Goal: Information Seeking & Learning: Check status

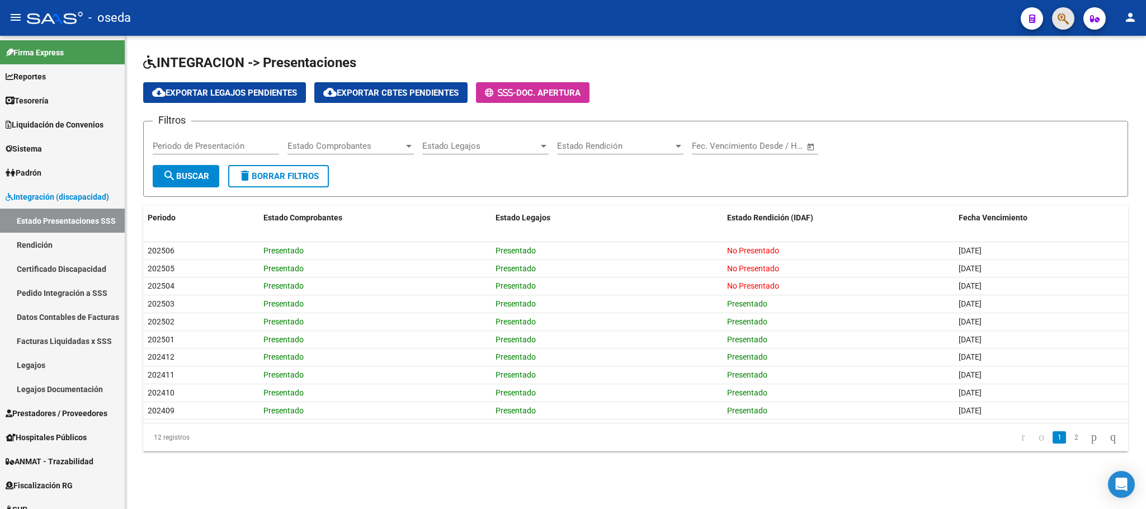
click at [1055, 26] on button "button" at bounding box center [1063, 18] width 22 height 22
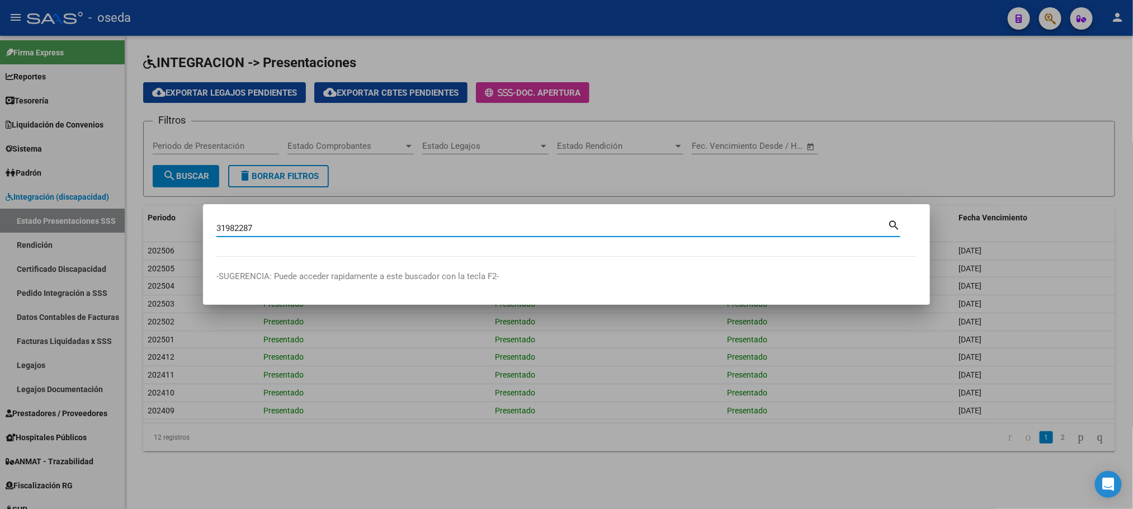
type input "31982287"
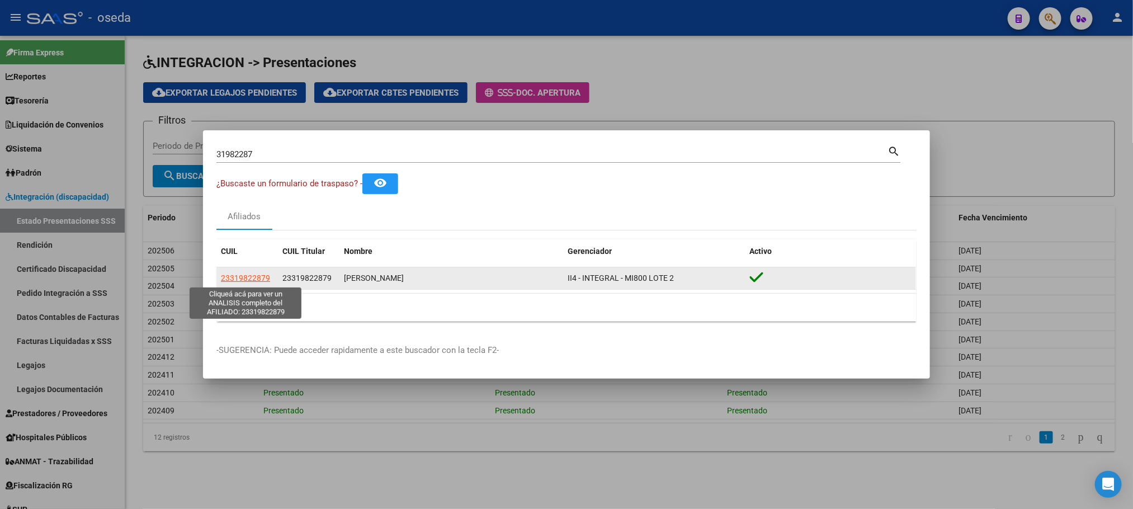
click at [250, 282] on span "23319822879" at bounding box center [245, 277] width 49 height 9
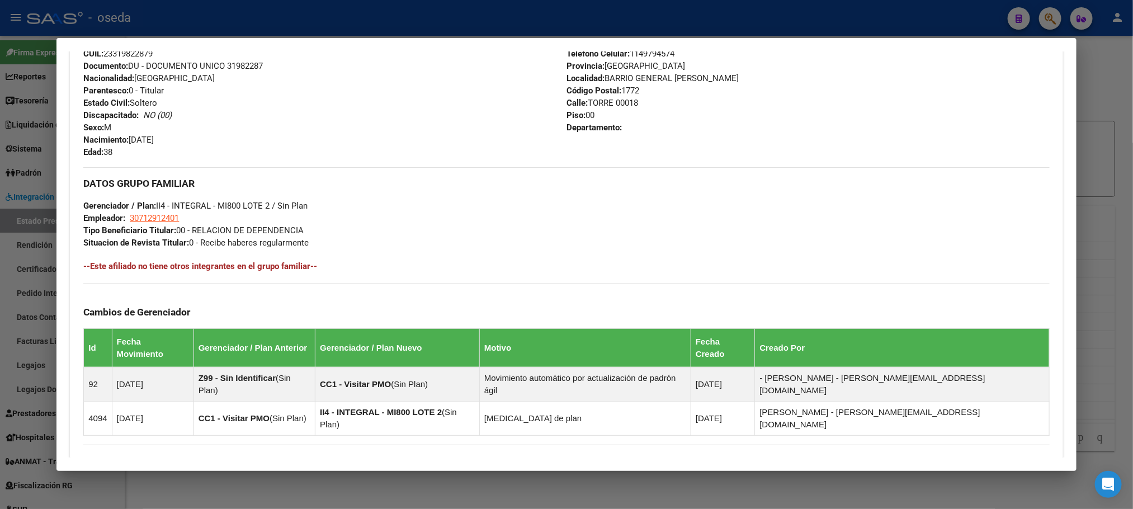
scroll to position [526, 0]
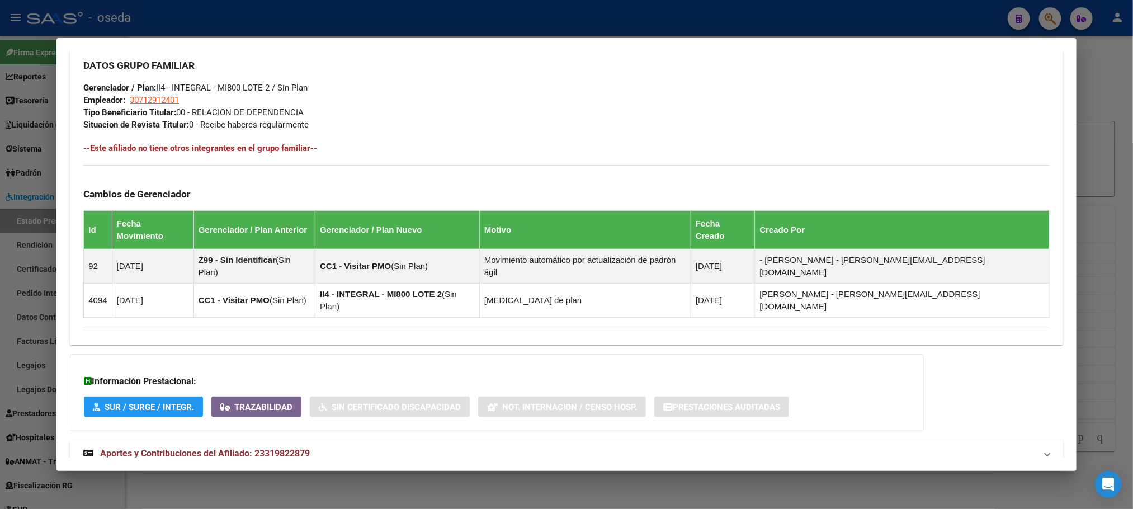
click at [129, 440] on mat-expansion-panel-header "Aportes y Contribuciones del Afiliado: 23319822879" at bounding box center [566, 453] width 993 height 27
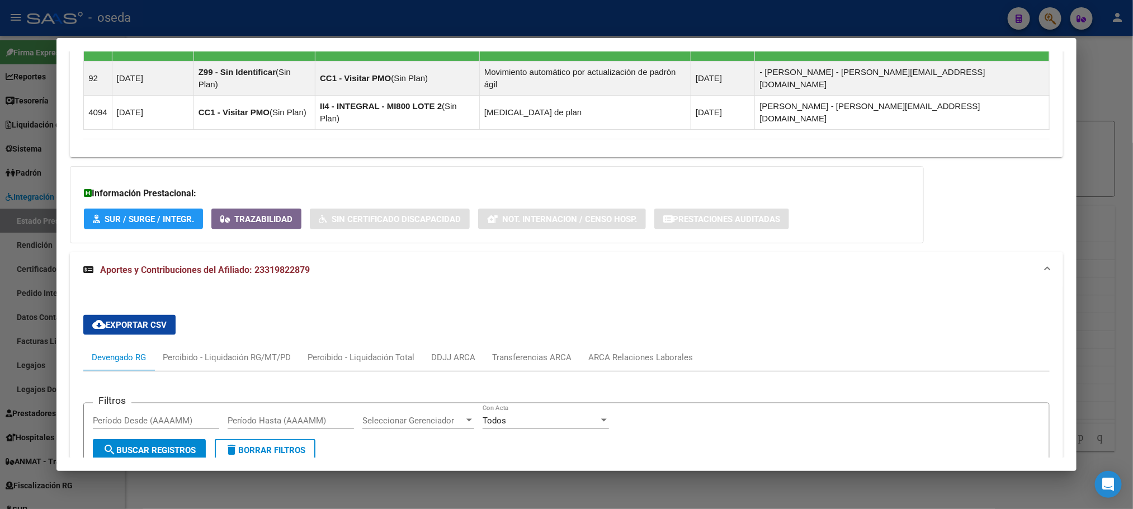
scroll to position [807, 0]
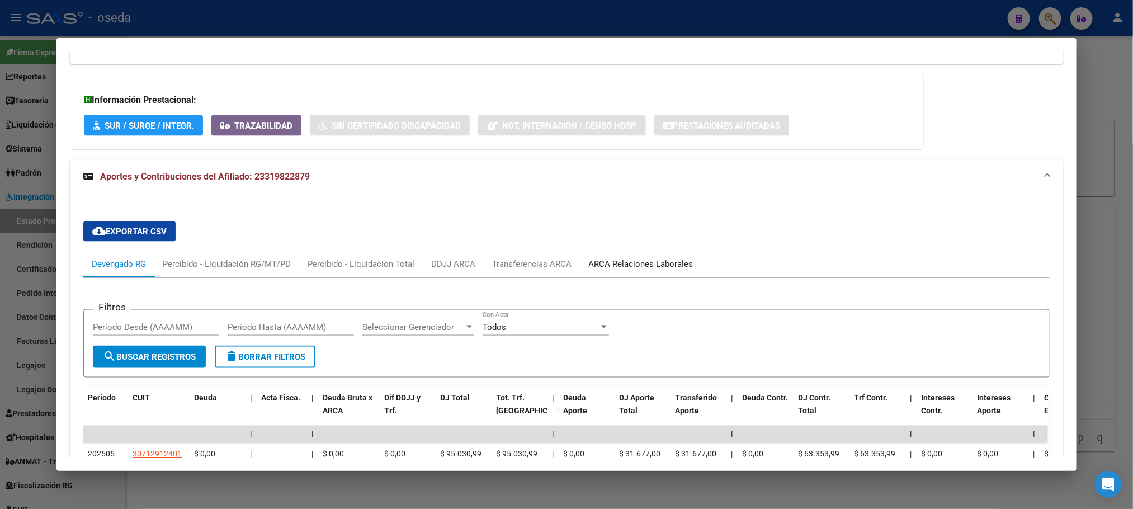
click at [611, 258] on div "ARCA Relaciones Laborales" at bounding box center [640, 264] width 105 height 12
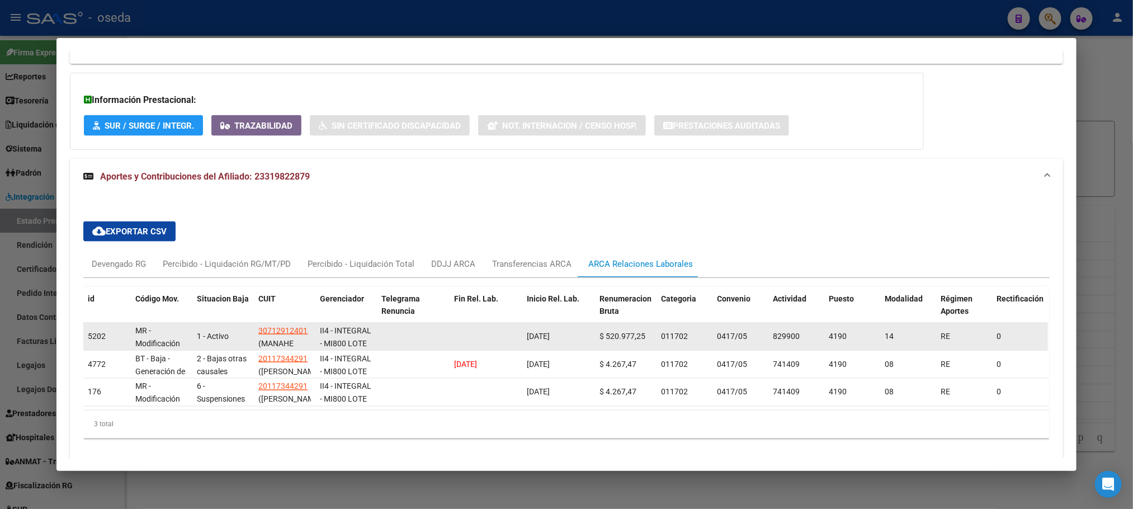
drag, startPoint x: 520, startPoint y: 299, endPoint x: 574, endPoint y: 302, distance: 54.3
click at [574, 323] on datatable-body-cell "14/04/2025" at bounding box center [558, 336] width 73 height 27
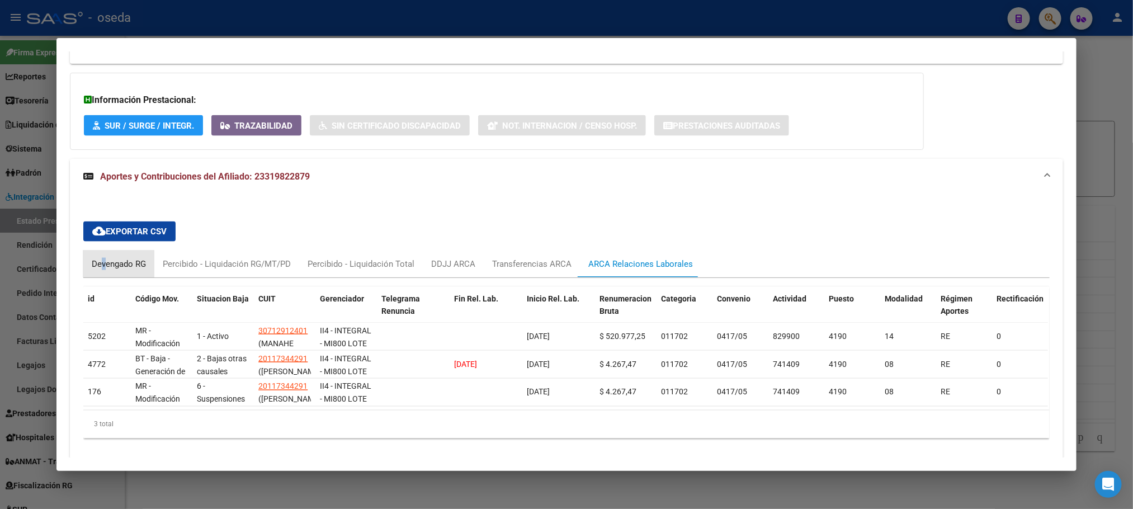
click at [97, 251] on div "Devengado RG" at bounding box center [118, 264] width 71 height 27
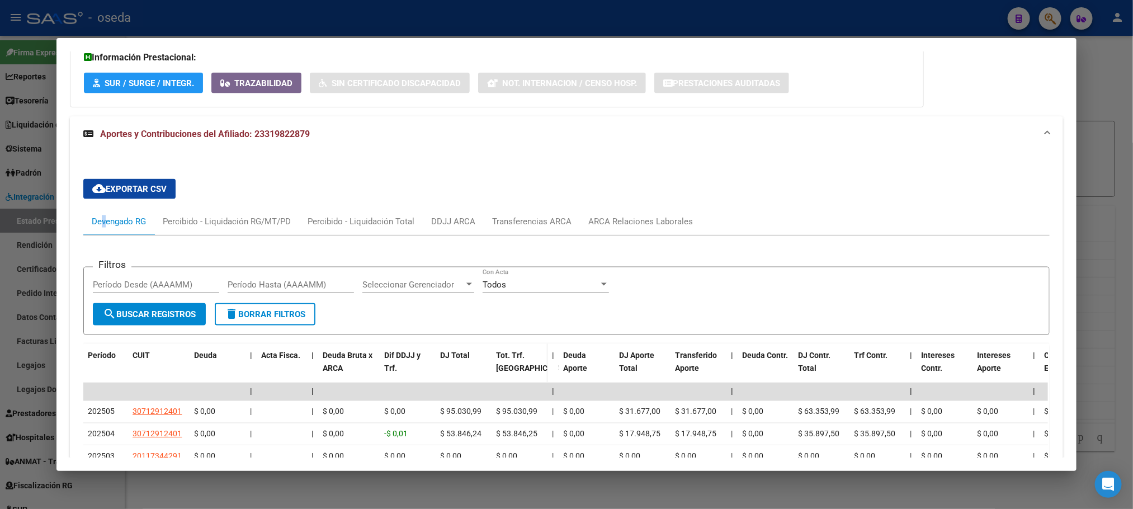
scroll to position [891, 0]
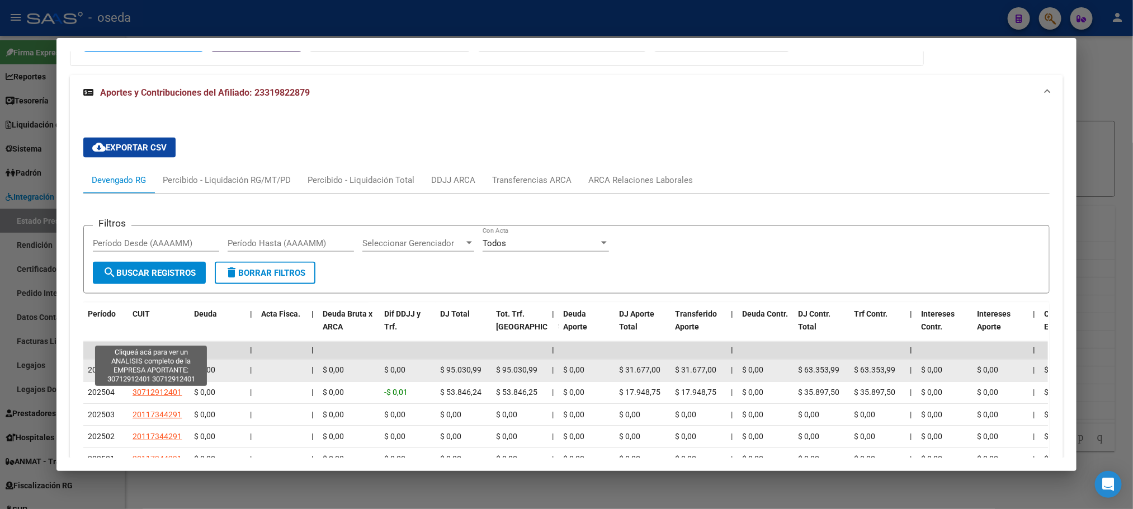
click at [162, 366] on span "30712912401" at bounding box center [157, 370] width 49 height 9
type textarea "30712912401"
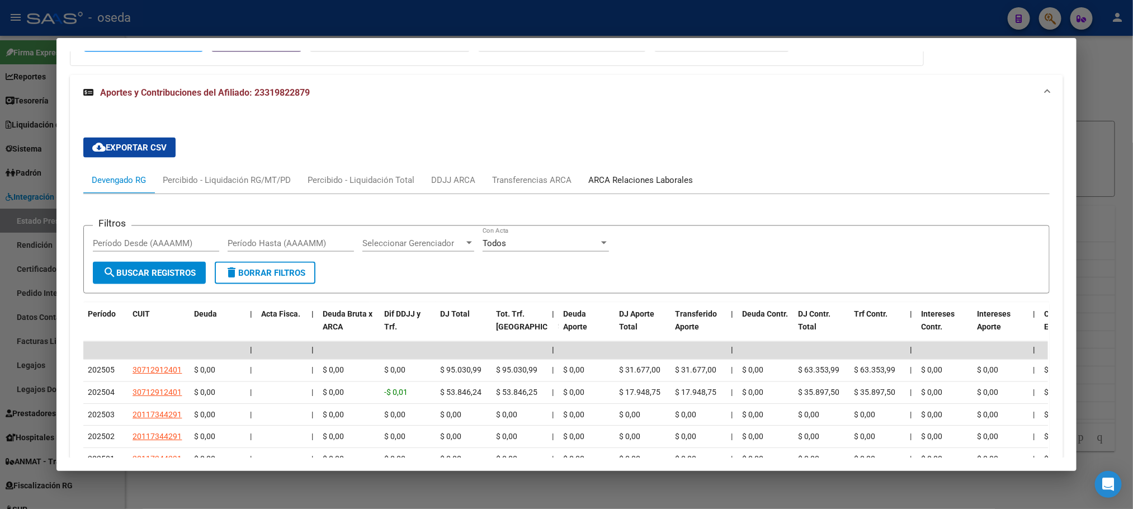
click at [645, 174] on div "ARCA Relaciones Laborales" at bounding box center [640, 180] width 105 height 12
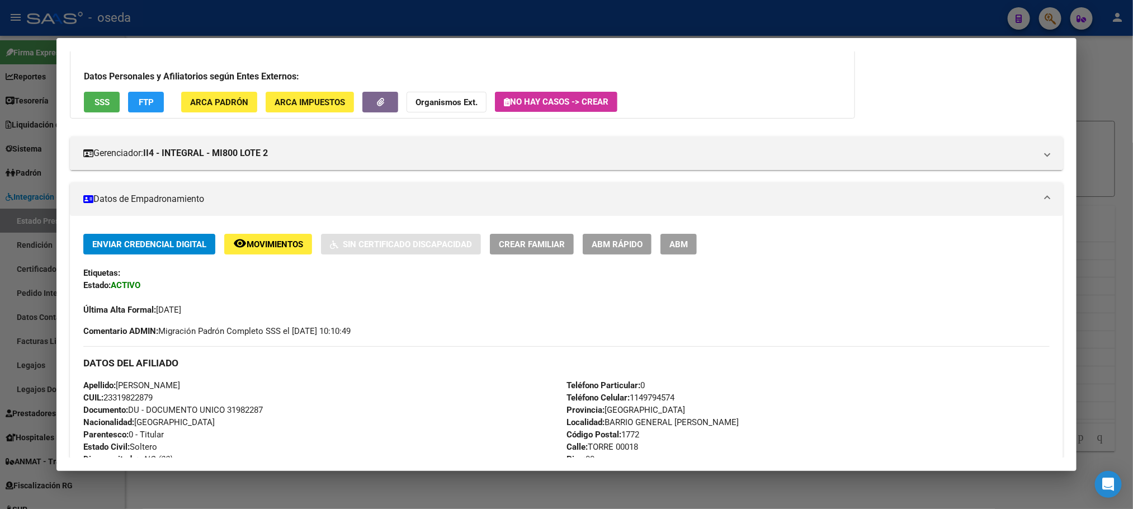
scroll to position [0, 0]
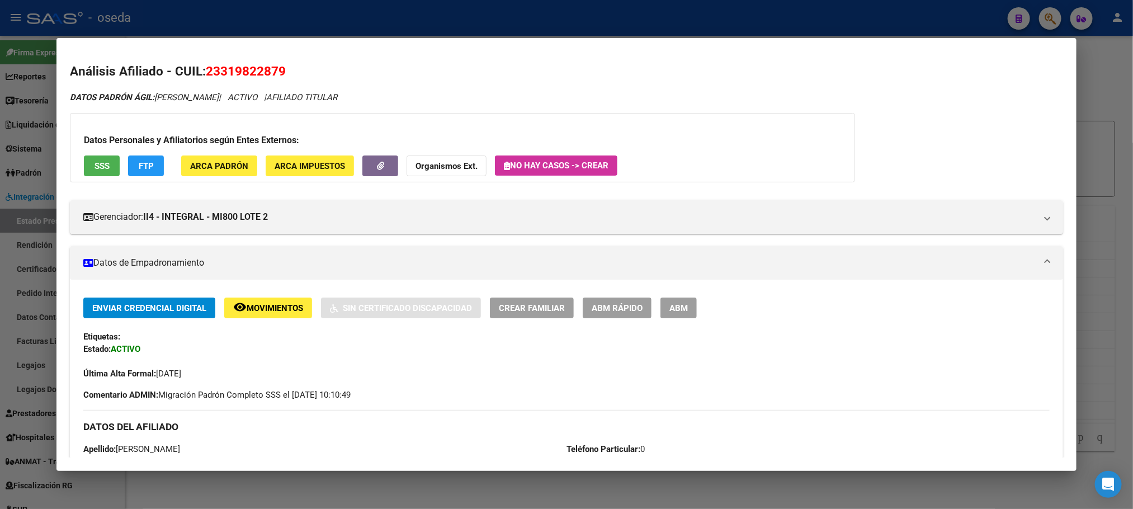
click at [95, 163] on span "SSS" at bounding box center [102, 166] width 15 height 10
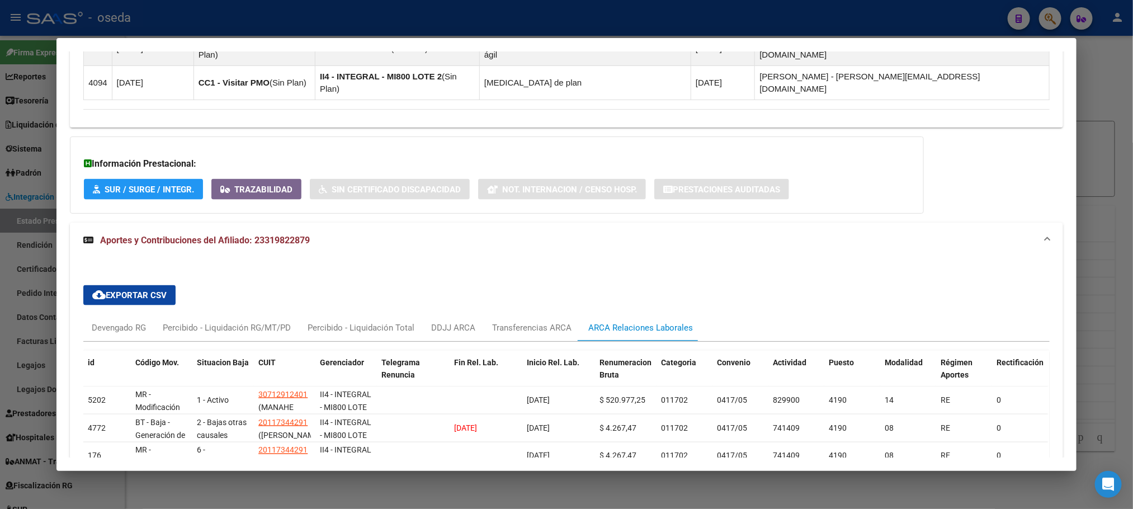
scroll to position [755, 0]
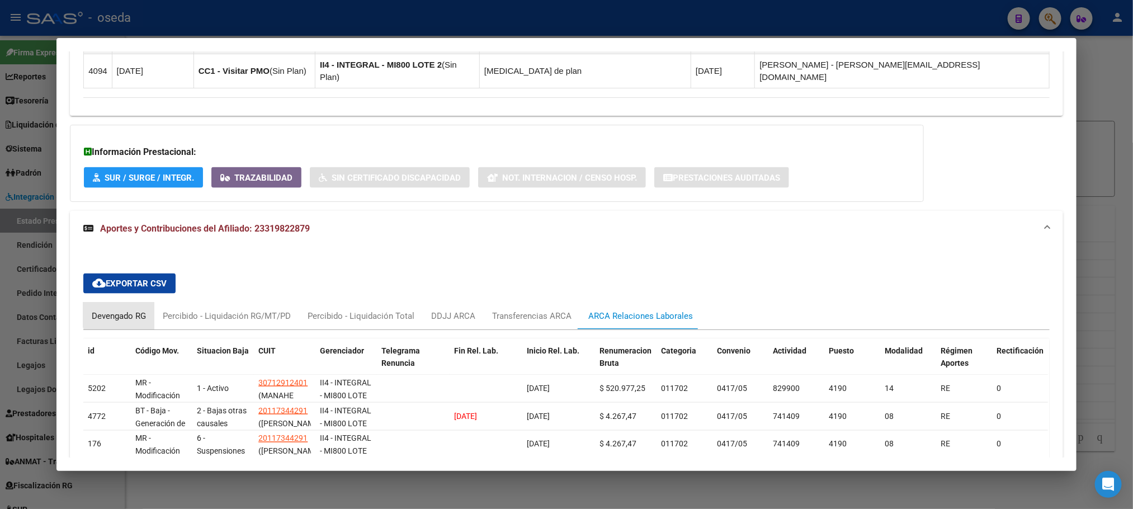
click at [117, 303] on div "Devengado RG" at bounding box center [118, 316] width 71 height 27
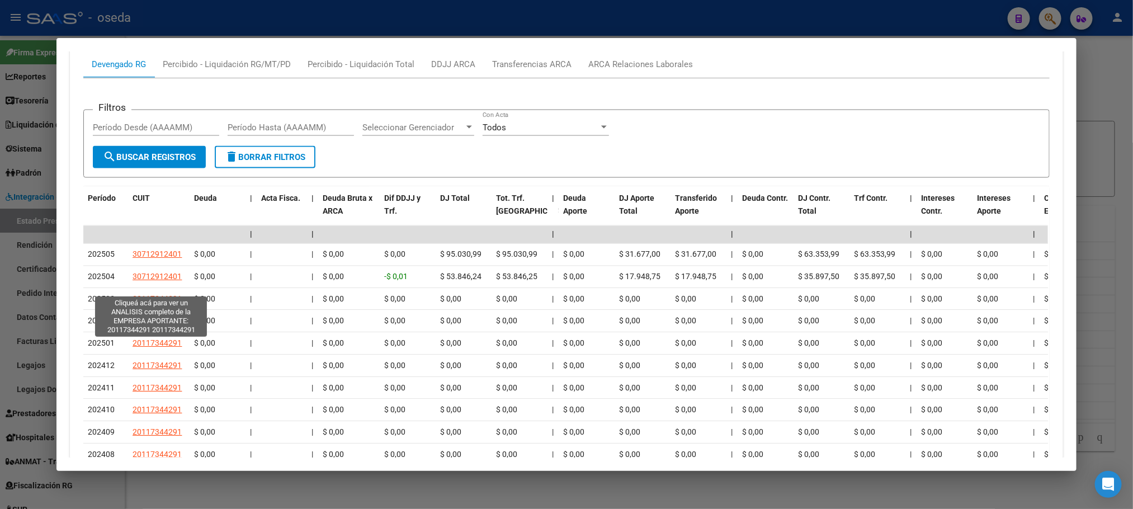
scroll to position [923, 0]
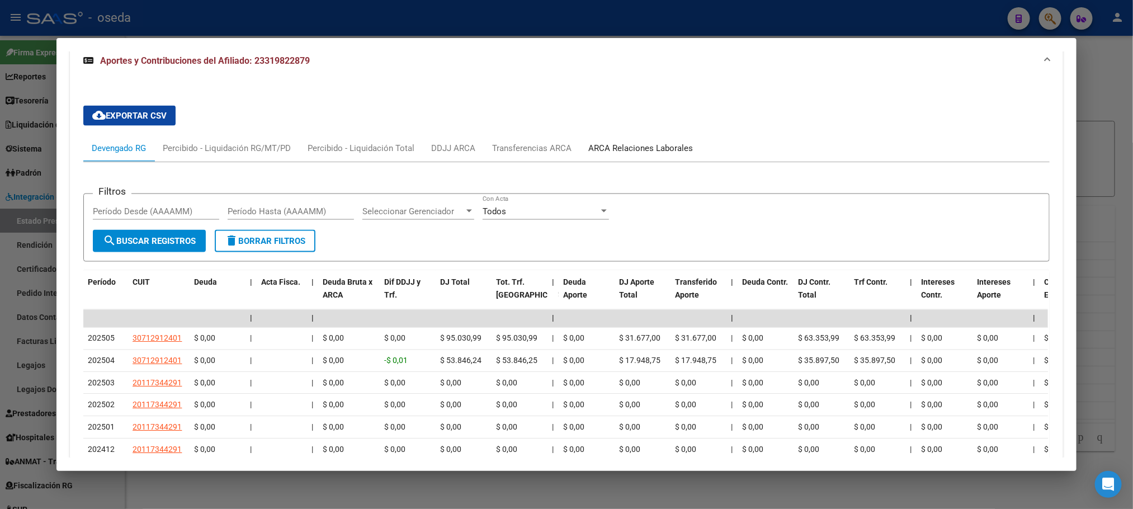
click at [588, 142] on div "ARCA Relaciones Laborales" at bounding box center [640, 148] width 105 height 12
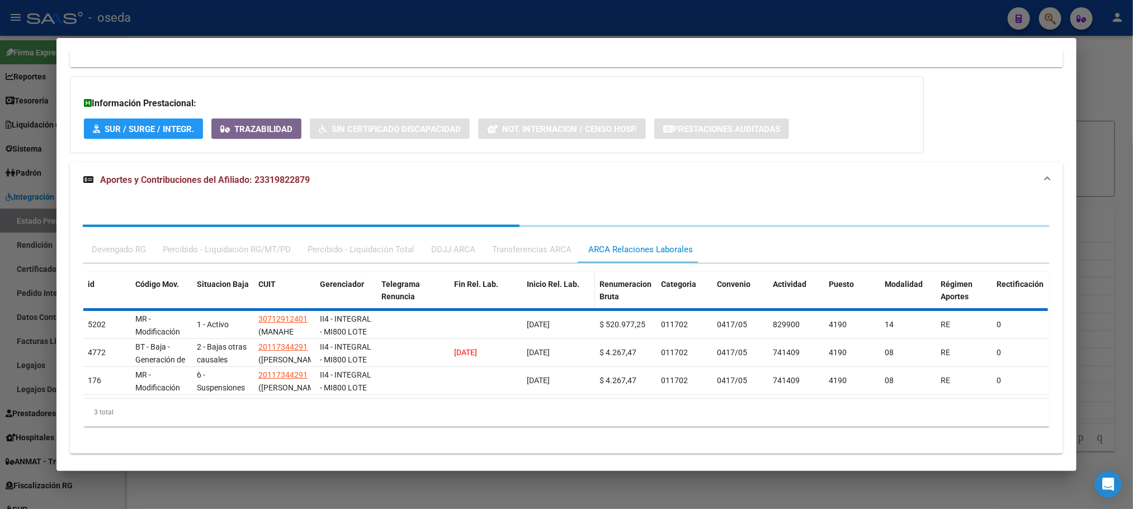
scroll to position [819, 0]
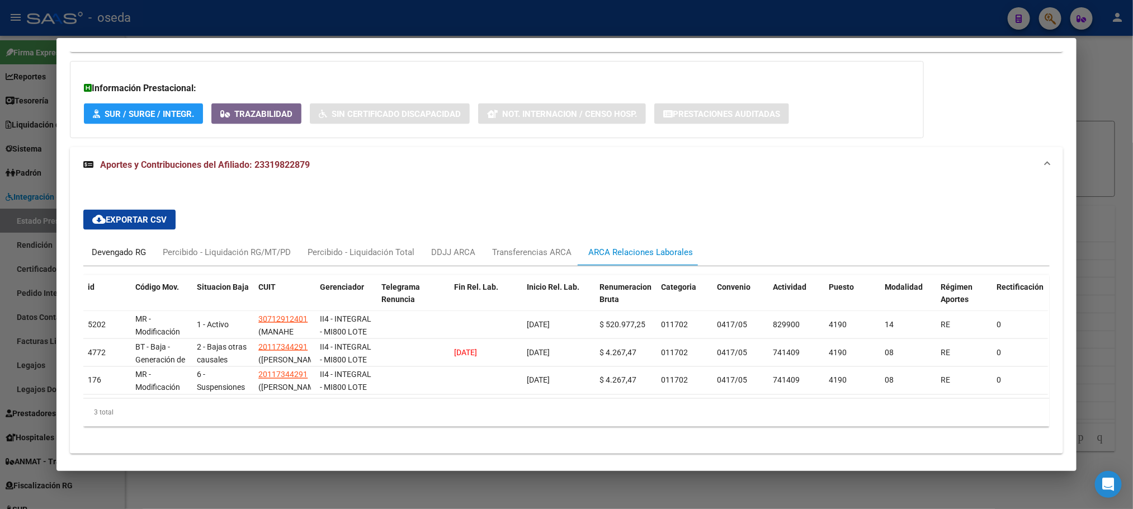
click at [136, 246] on div "Devengado RG" at bounding box center [119, 252] width 54 height 12
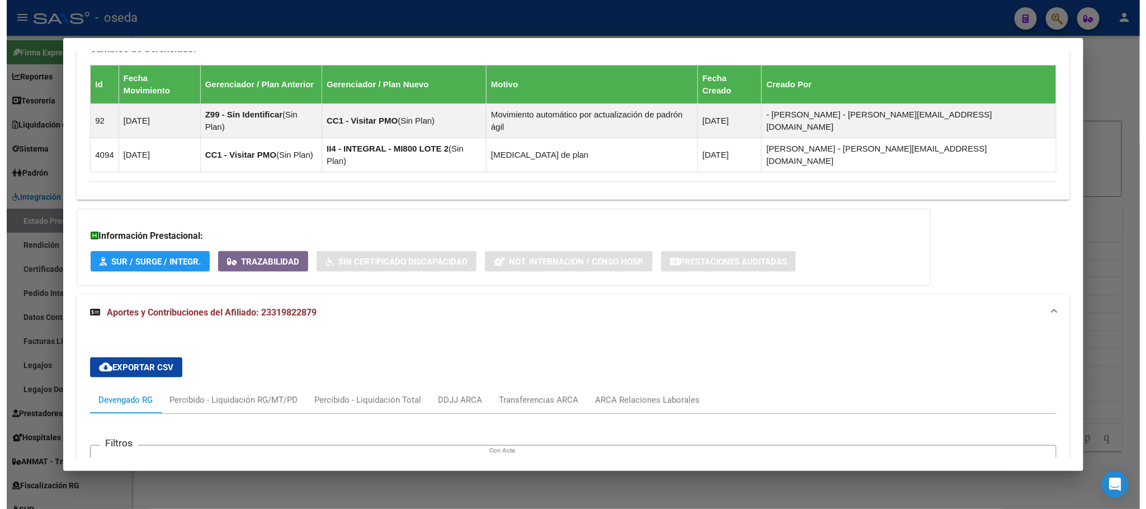
scroll to position [923, 0]
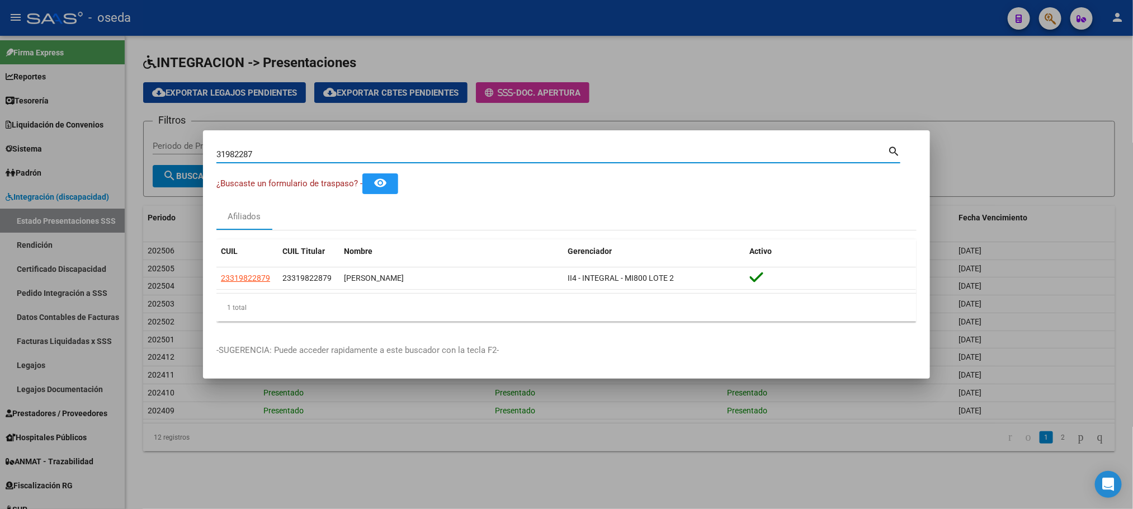
drag, startPoint x: 702, startPoint y: 153, endPoint x: 0, endPoint y: 143, distance: 701.8
click at [0, 143] on div "31982287 Buscar (apellido, dni, cuil, nro traspaso, cuit, obra social) search ¿…" at bounding box center [566, 254] width 1133 height 509
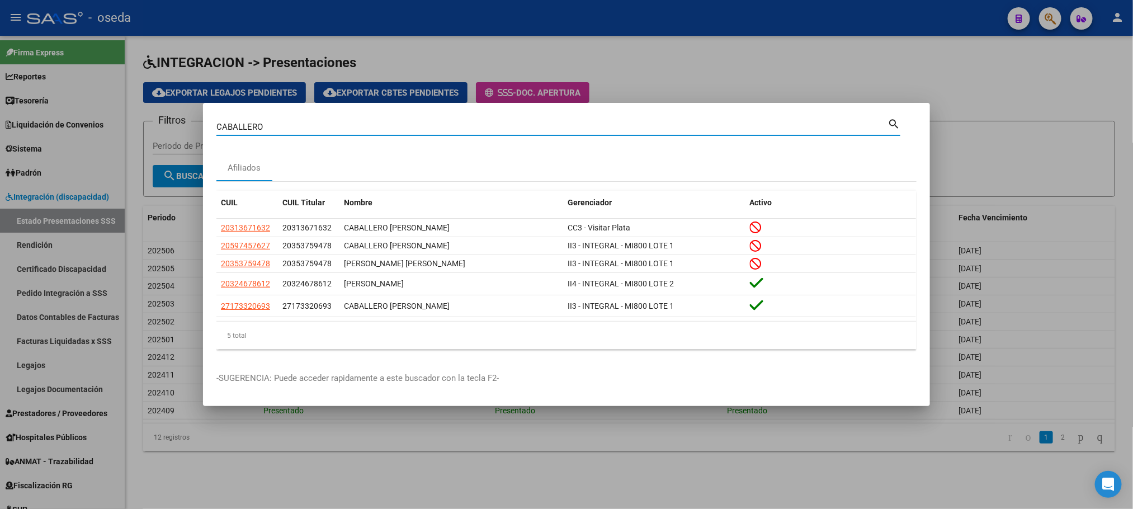
drag, startPoint x: 285, startPoint y: 130, endPoint x: 11, endPoint y: 62, distance: 282.8
click at [11, 62] on div "CABALLERO Buscar (apellido, dni, cuil, nro traspaso, cuit, obra social) search …" at bounding box center [566, 254] width 1133 height 509
type input "ALVAREZ"
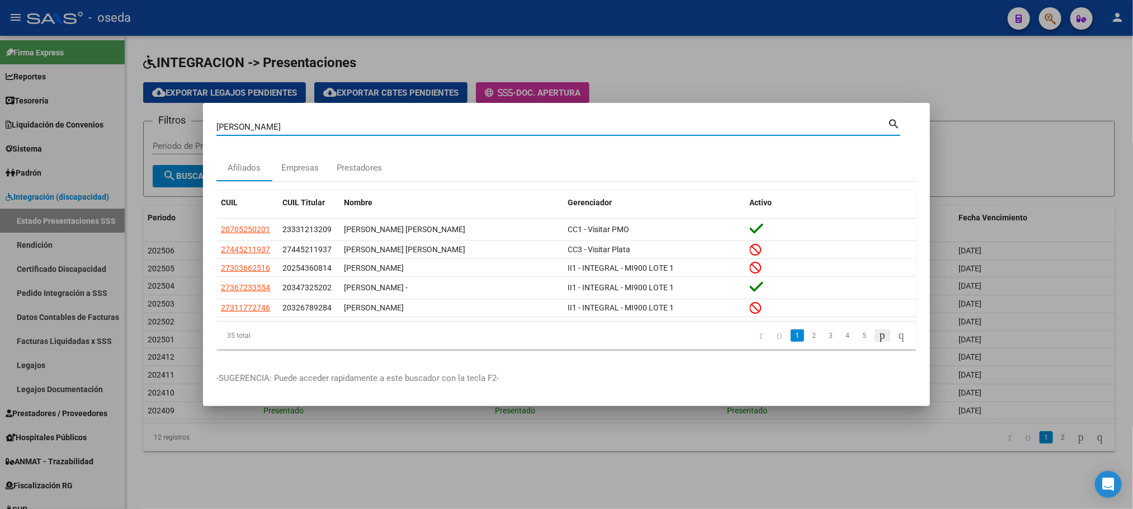
click at [878, 336] on icon "go to next page" at bounding box center [882, 334] width 9 height 13
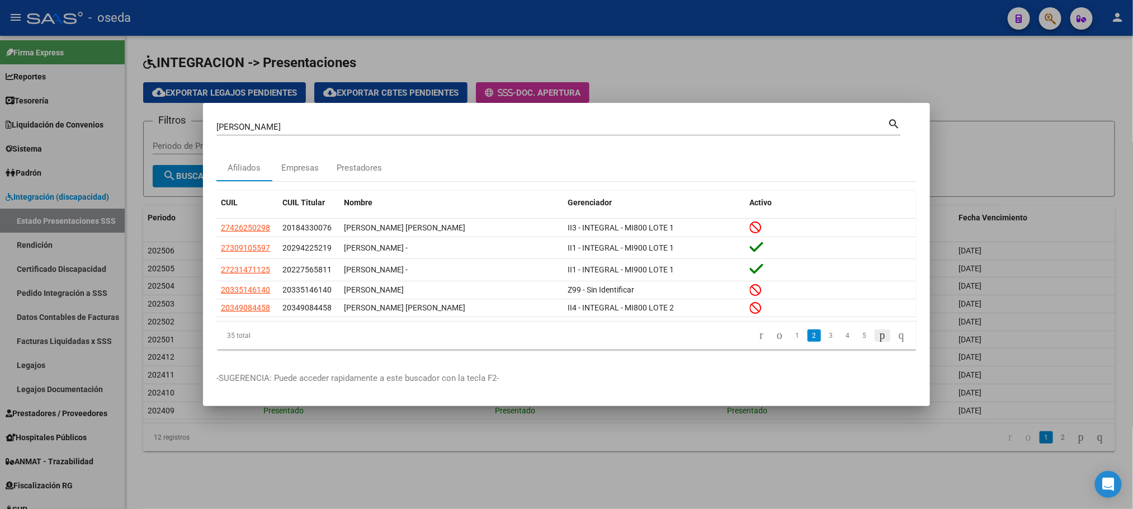
click at [878, 336] on icon "go to next page" at bounding box center [882, 334] width 9 height 13
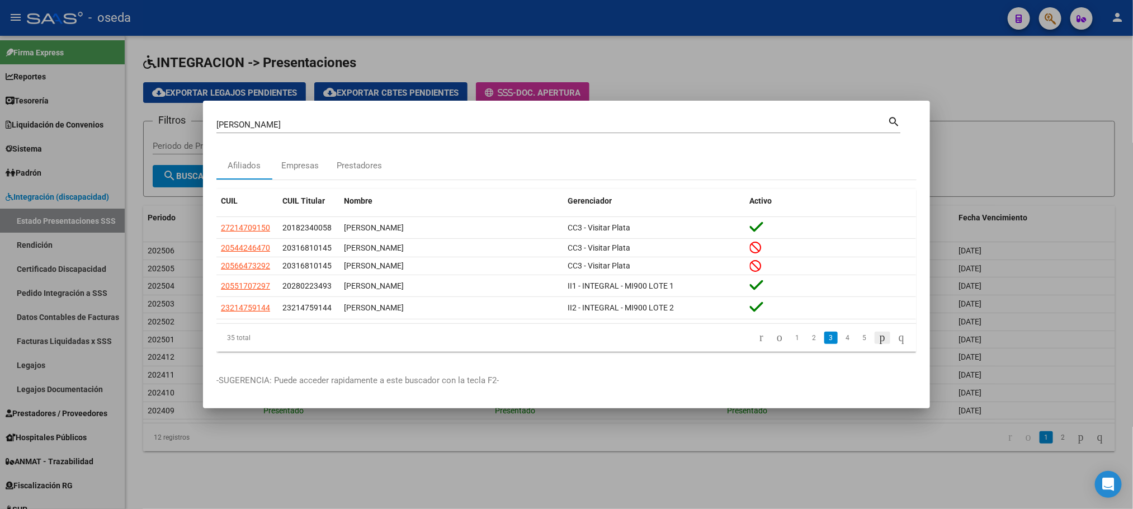
click at [878, 336] on icon "go to next page" at bounding box center [882, 336] width 9 height 13
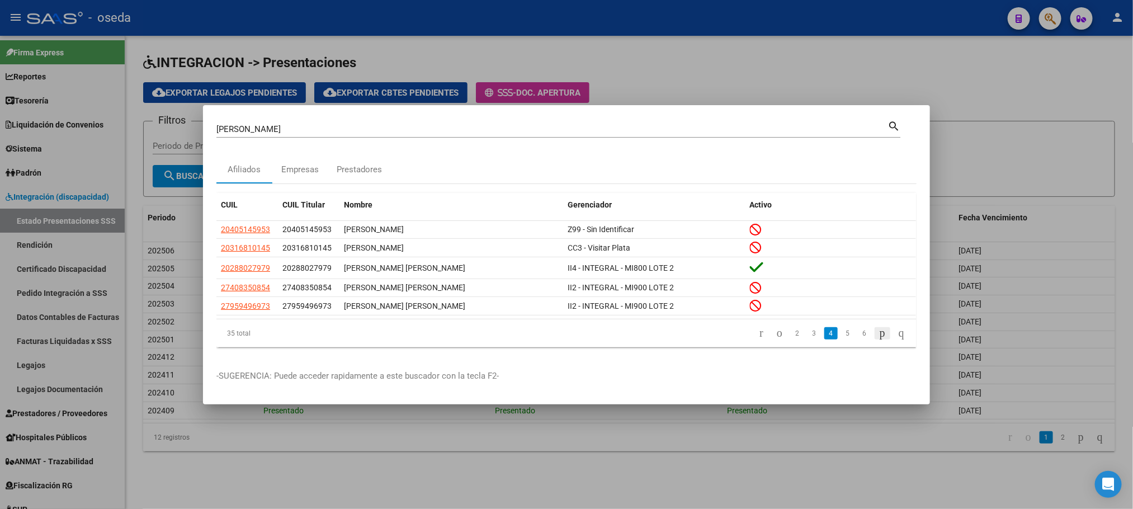
click at [878, 336] on icon "go to next page" at bounding box center [882, 332] width 9 height 13
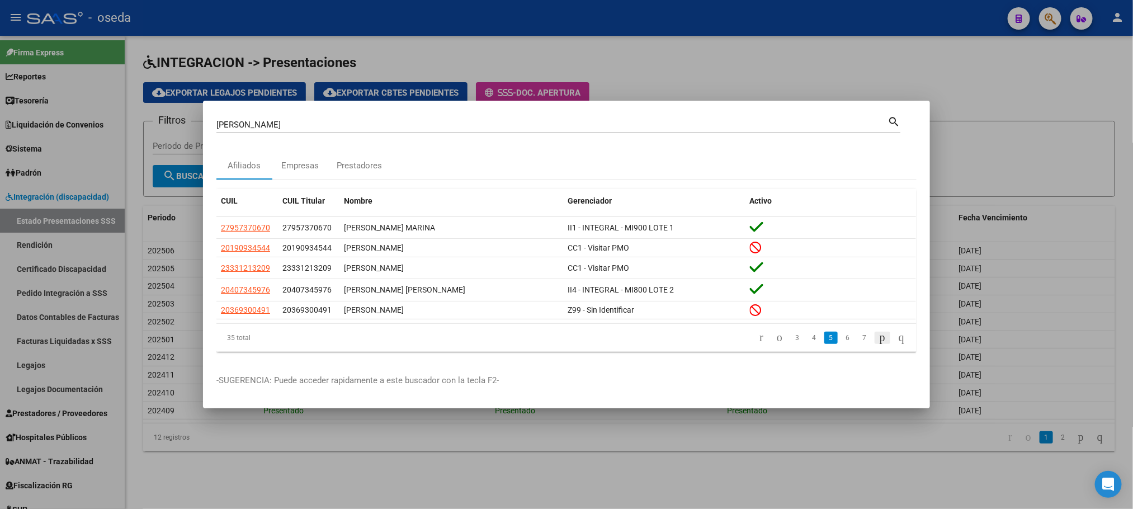
click at [878, 336] on icon "go to next page" at bounding box center [882, 336] width 9 height 13
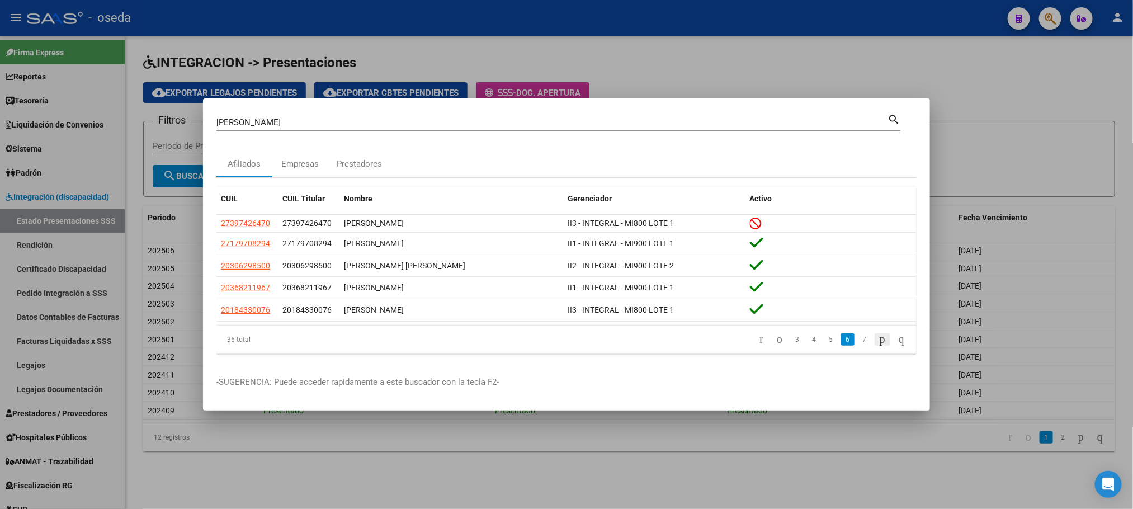
click at [878, 336] on icon "go to next page" at bounding box center [882, 338] width 9 height 13
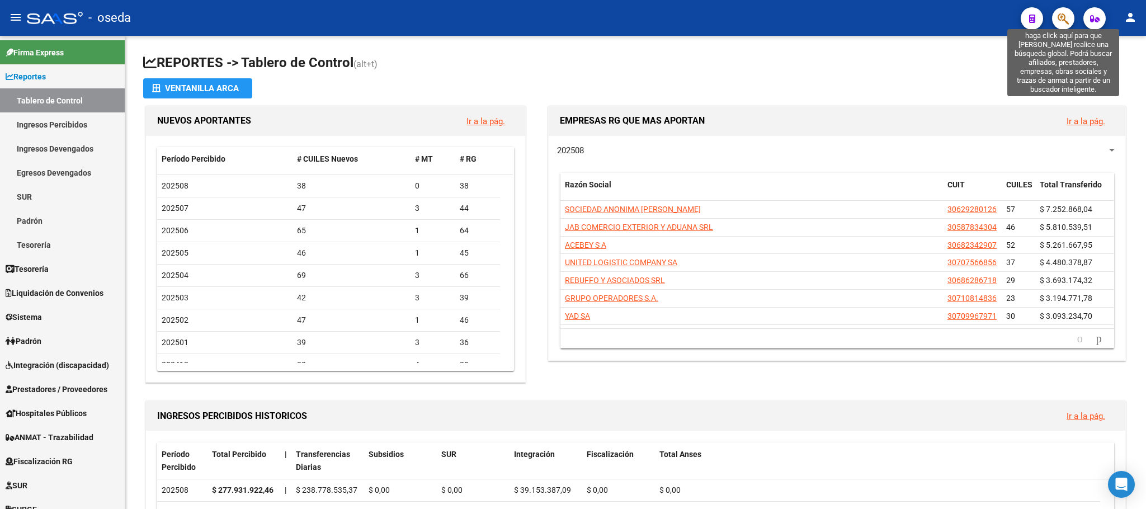
click at [1059, 17] on icon "button" at bounding box center [1062, 18] width 11 height 13
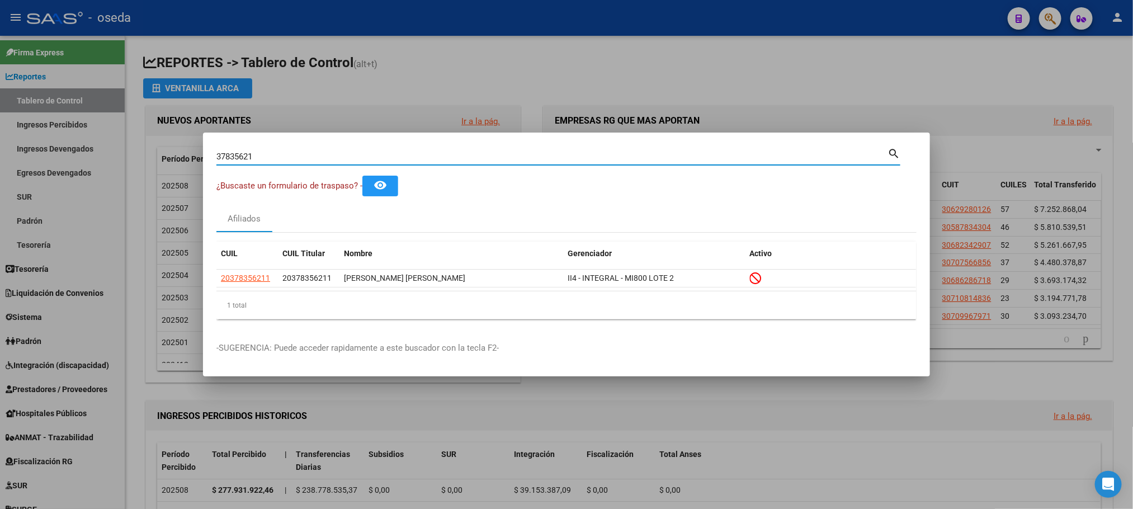
drag, startPoint x: 347, startPoint y: 156, endPoint x: 121, endPoint y: 109, distance: 231.3
click at [121, 109] on div "37835621 Buscar (apellido, dni, cuil, nro traspaso, cuit, obra social) search ¿…" at bounding box center [566, 254] width 1133 height 509
type input "42149577"
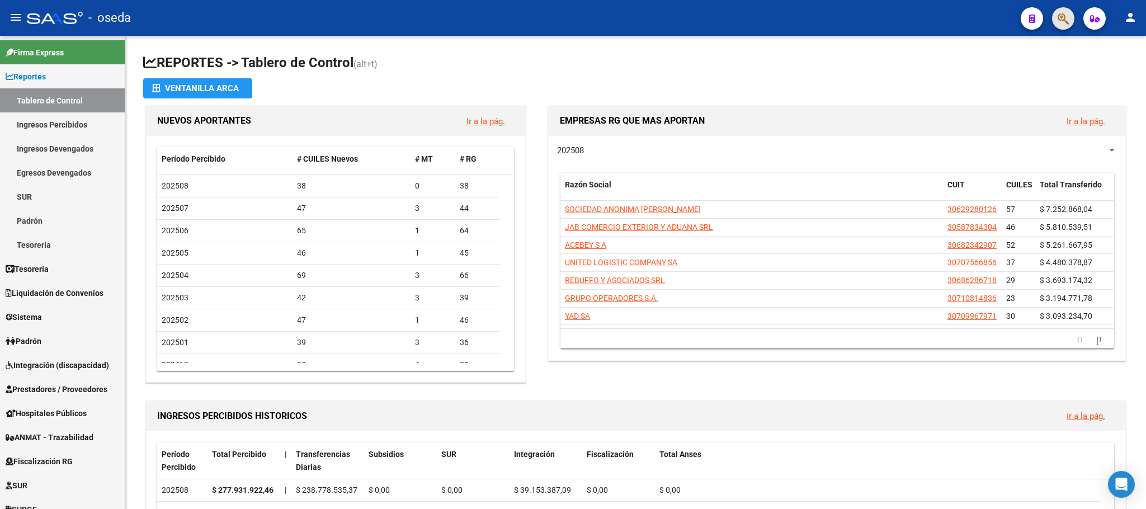
click at [1054, 10] on button "button" at bounding box center [1063, 18] width 22 height 22
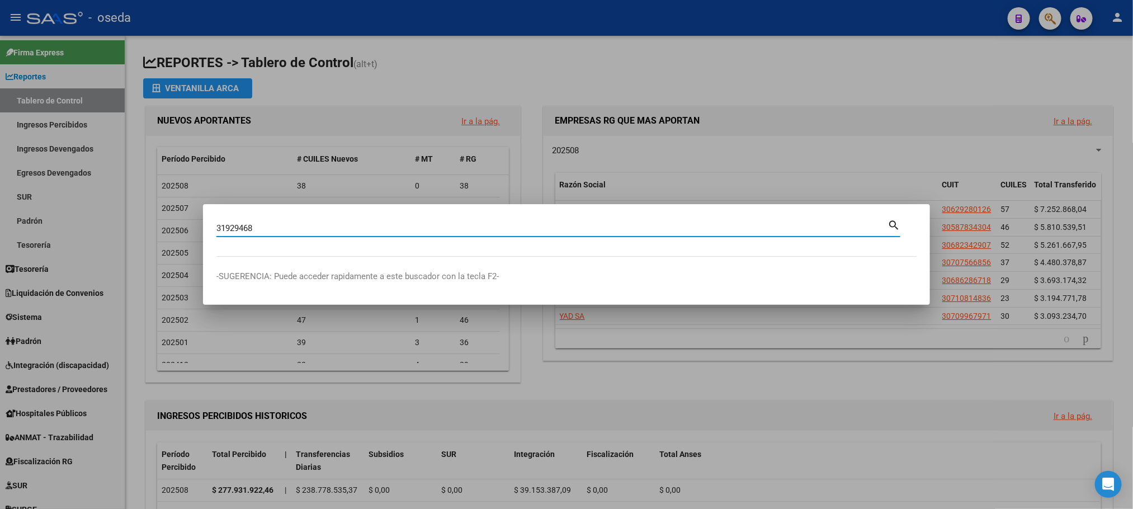
type input "31929468"
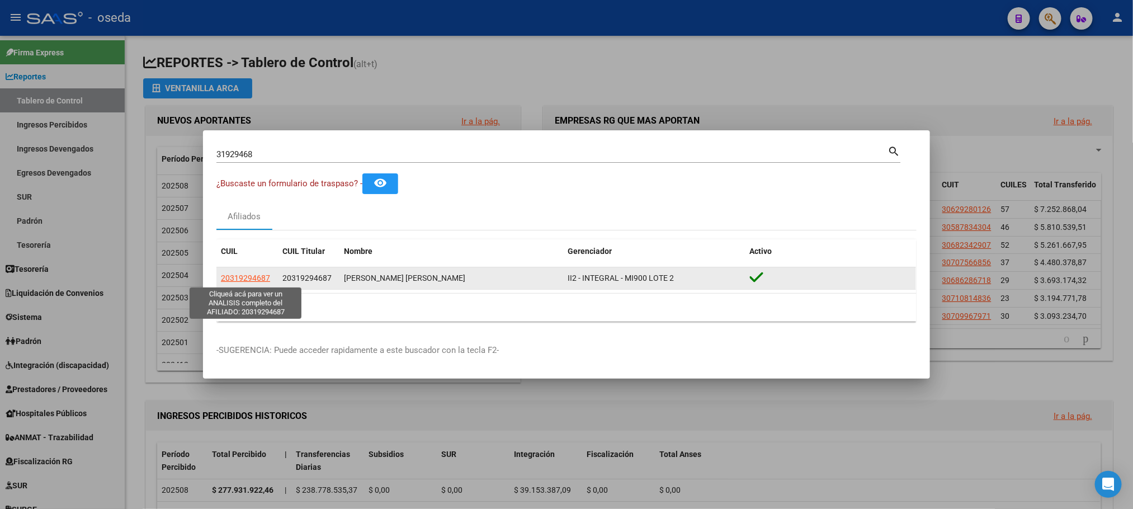
click at [248, 277] on span "20319294687" at bounding box center [245, 277] width 49 height 9
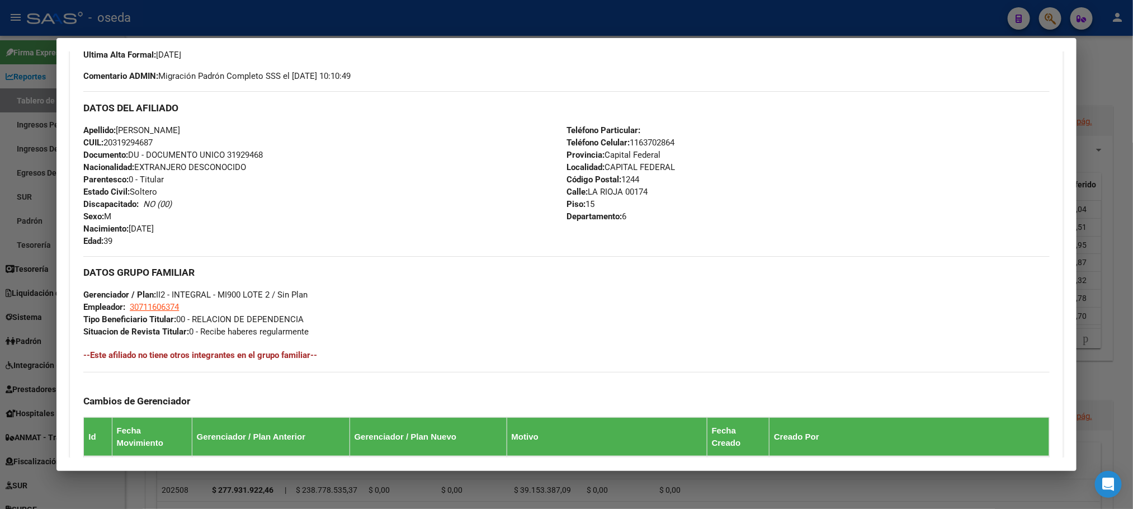
scroll to position [168, 0]
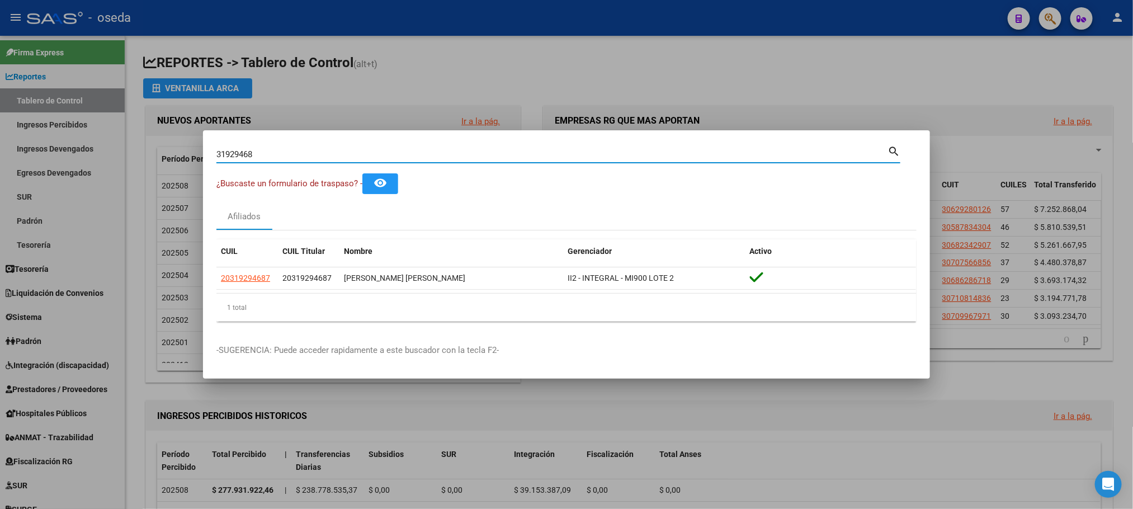
drag, startPoint x: 347, startPoint y: 153, endPoint x: 0, endPoint y: 199, distance: 350.3
click at [0, 199] on div "31929468 Buscar (apellido, dni, cuil, nro traspaso, cuit, obra social) search ¿…" at bounding box center [566, 254] width 1133 height 509
type input "32946069"
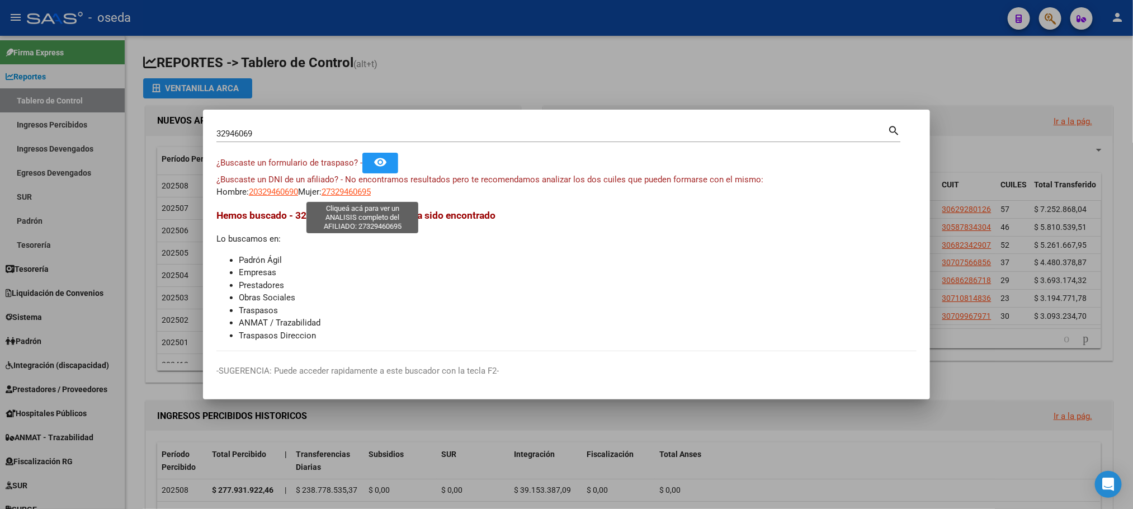
click at [361, 195] on span "27329460695" at bounding box center [346, 192] width 49 height 10
type textarea "27329460695"
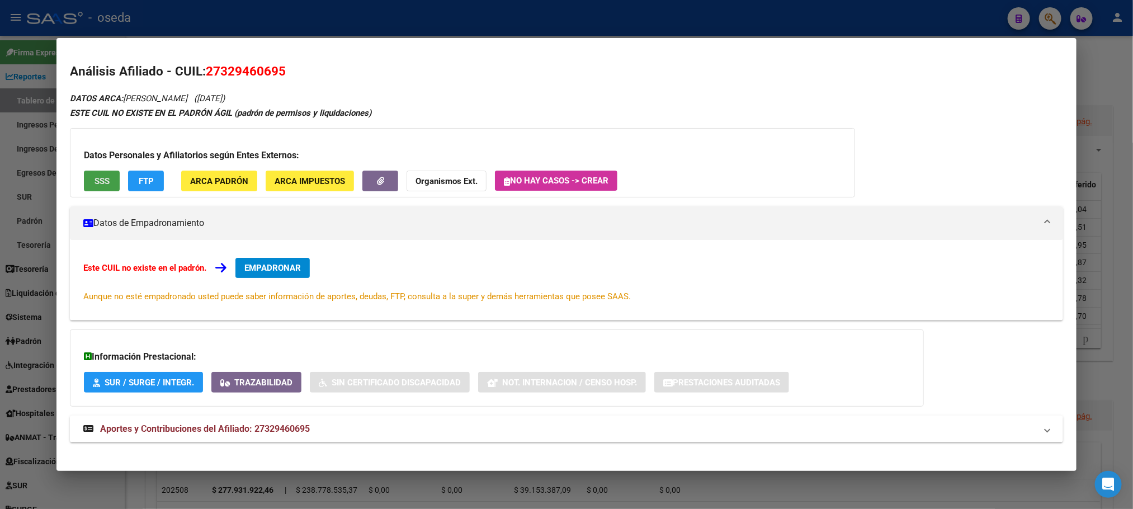
click at [101, 176] on span "SSS" at bounding box center [102, 181] width 15 height 10
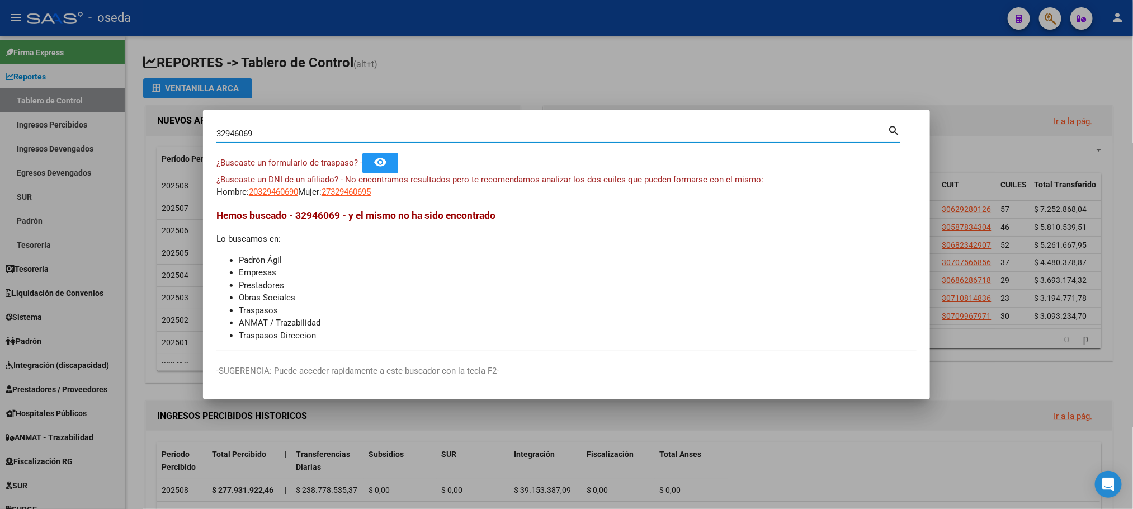
drag, startPoint x: 304, startPoint y: 133, endPoint x: 0, endPoint y: 178, distance: 307.5
click at [0, 178] on div "32946069 Buscar (apellido, dni, cuil, nro traspaso, cuit, obra social) search ¿…" at bounding box center [566, 254] width 1133 height 509
type input "31929468"
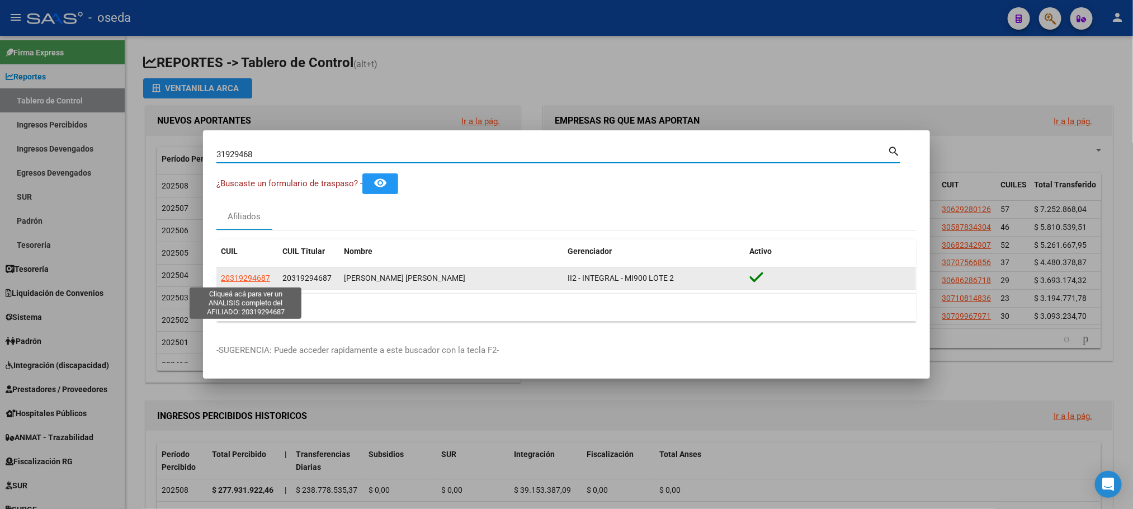
click at [252, 276] on span "20319294687" at bounding box center [245, 277] width 49 height 9
type textarea "20319294687"
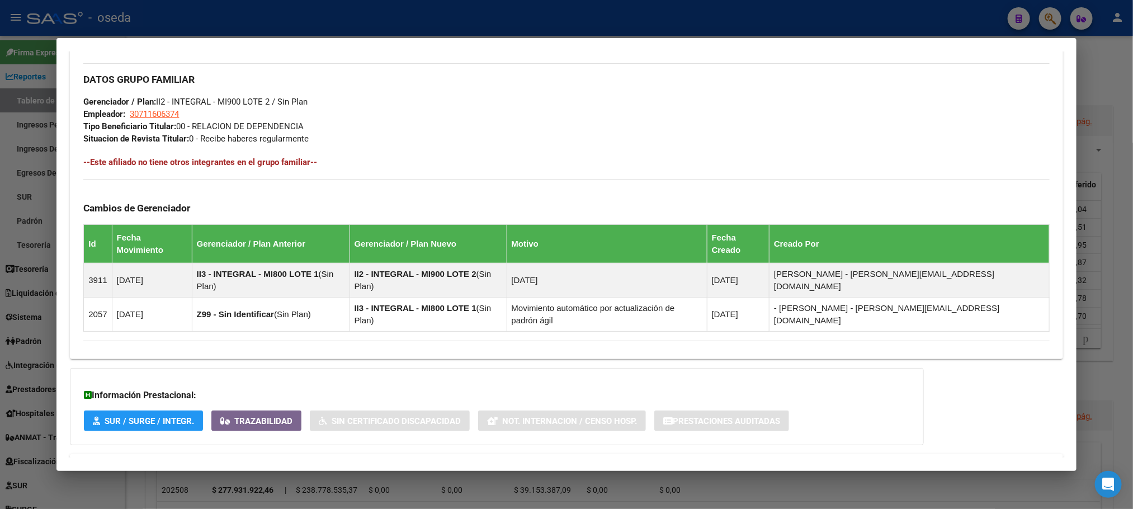
scroll to position [526, 0]
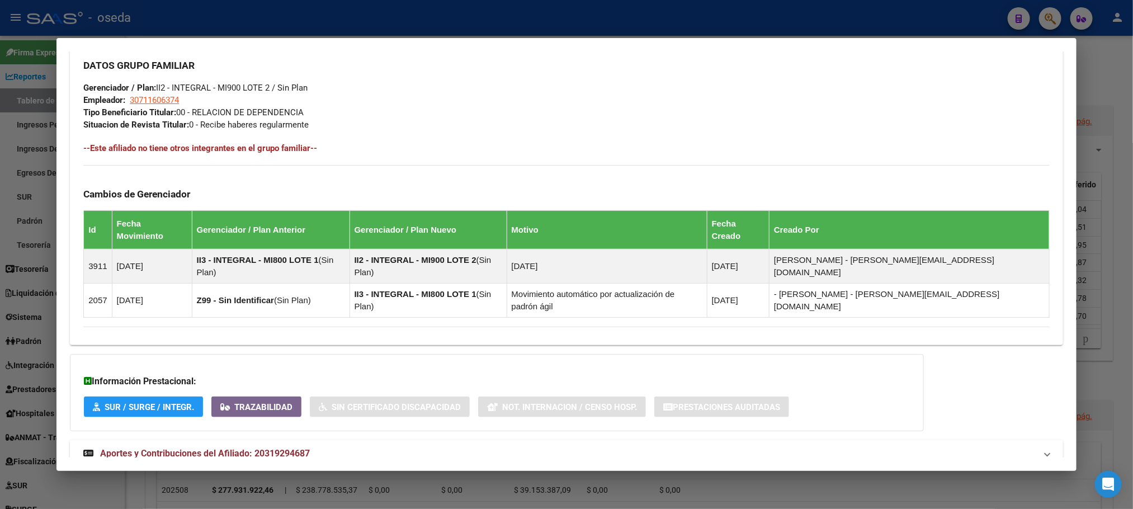
click at [248, 447] on strong "Aportes y Contribuciones del Afiliado: 20319294687" at bounding box center [196, 453] width 226 height 13
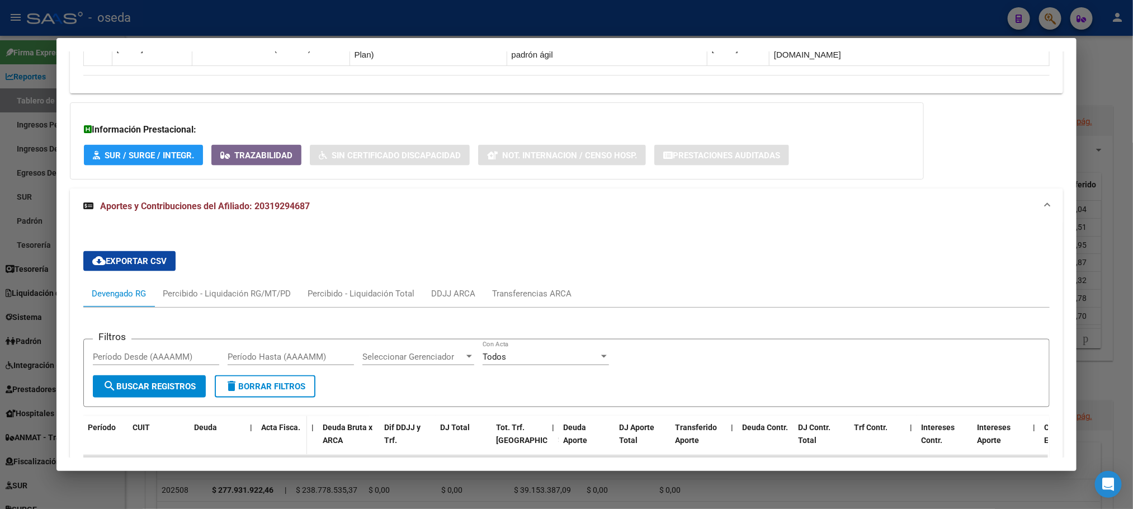
scroll to position [1029, 0]
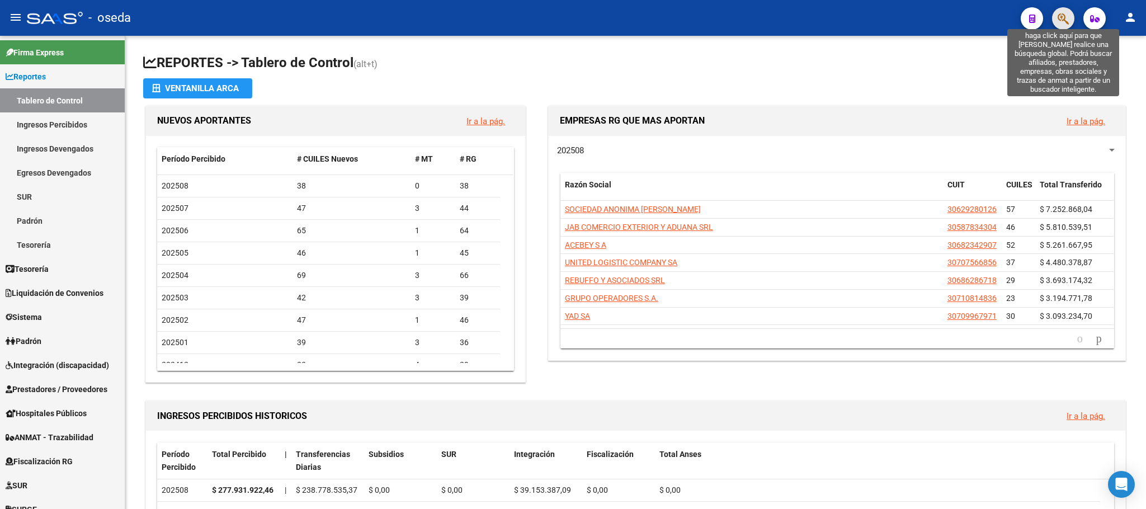
click at [1062, 18] on icon "button" at bounding box center [1062, 18] width 11 height 13
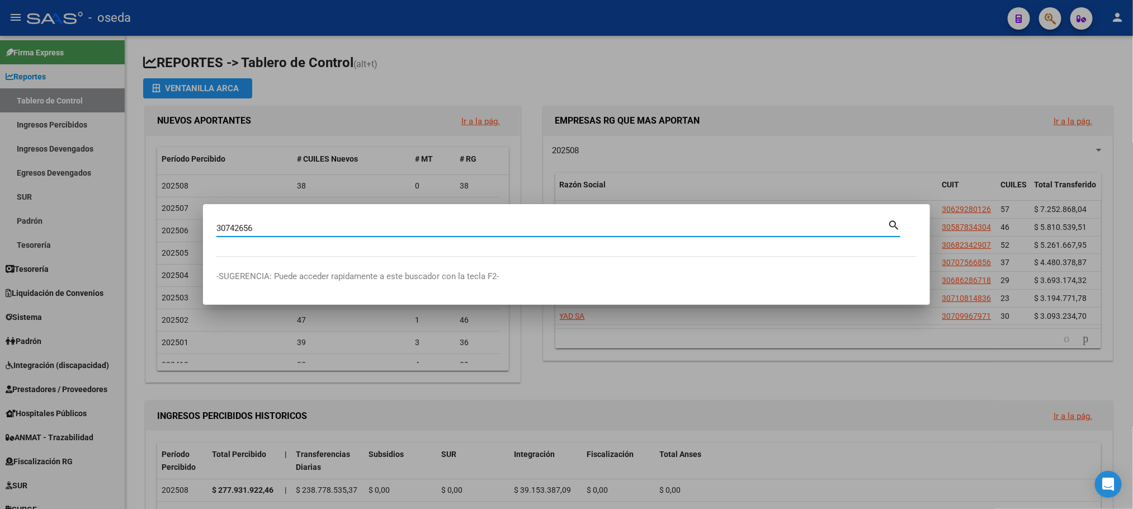
type input "30742656"
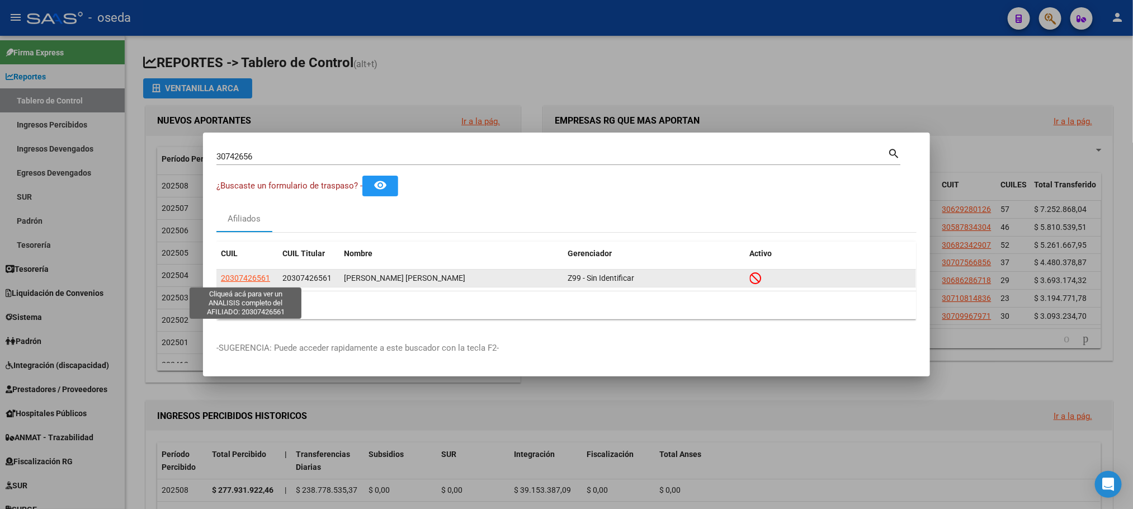
click at [259, 275] on span "20307426561" at bounding box center [245, 277] width 49 height 9
type textarea "20307426561"
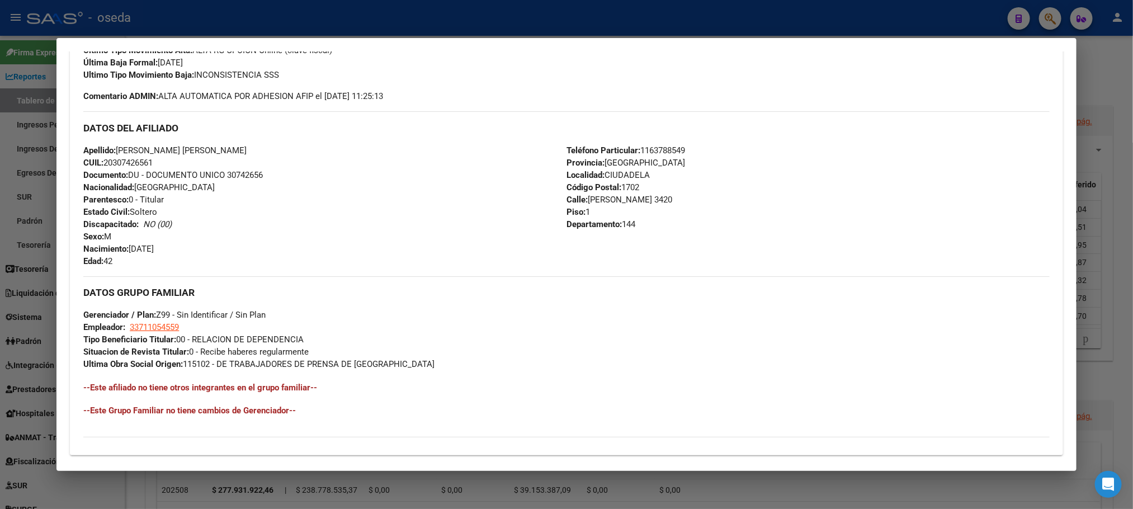
scroll to position [481, 0]
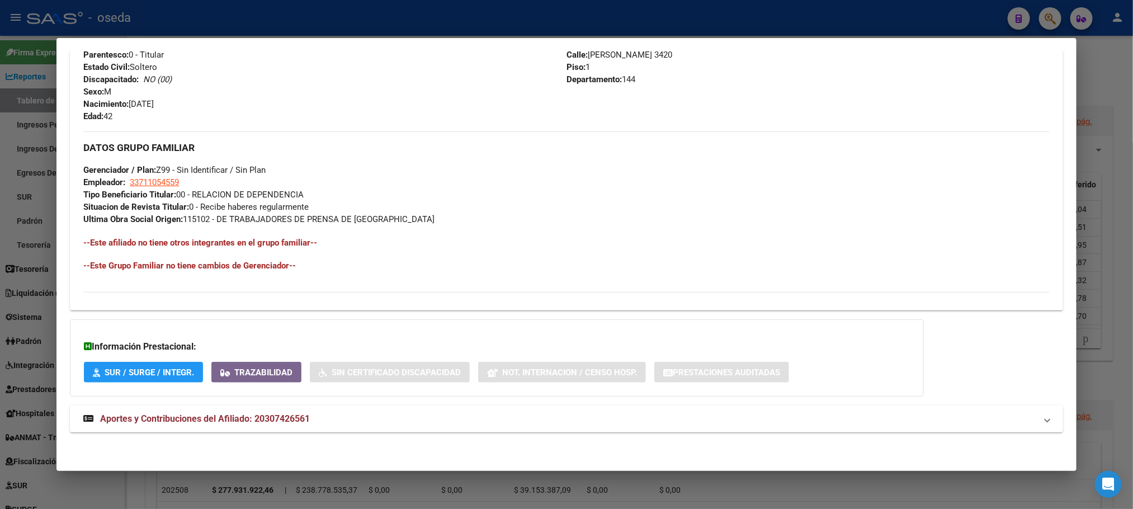
click at [235, 418] on span "Aportes y Contribuciones del Afiliado: 20307426561" at bounding box center [205, 418] width 210 height 11
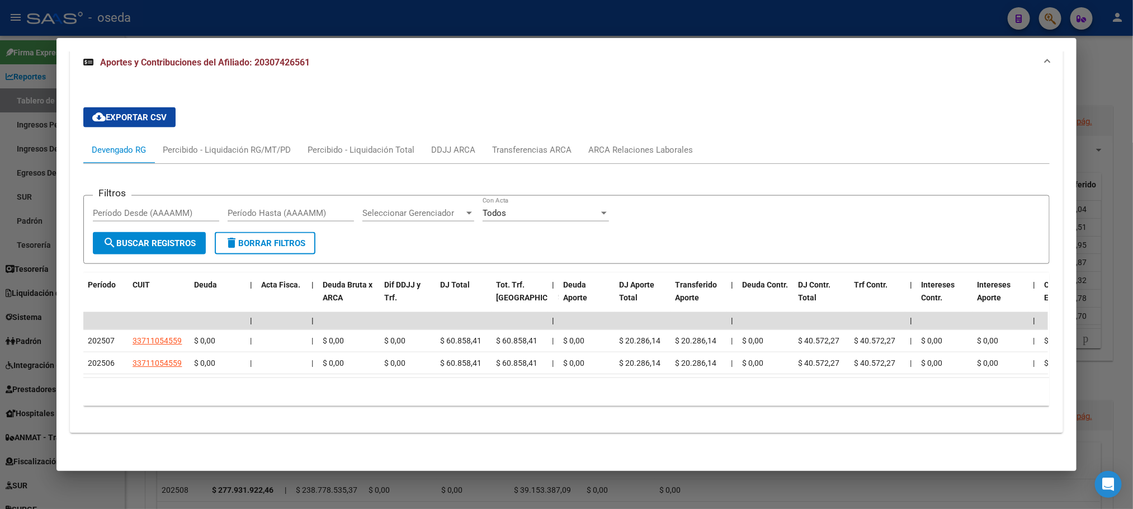
scroll to position [856, 0]
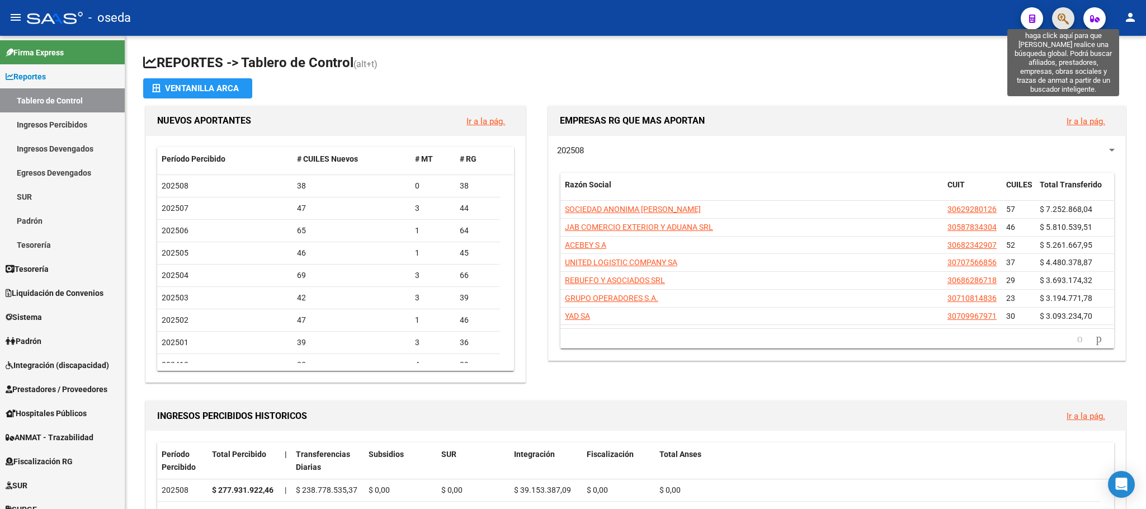
click at [1060, 17] on icon "button" at bounding box center [1062, 18] width 11 height 13
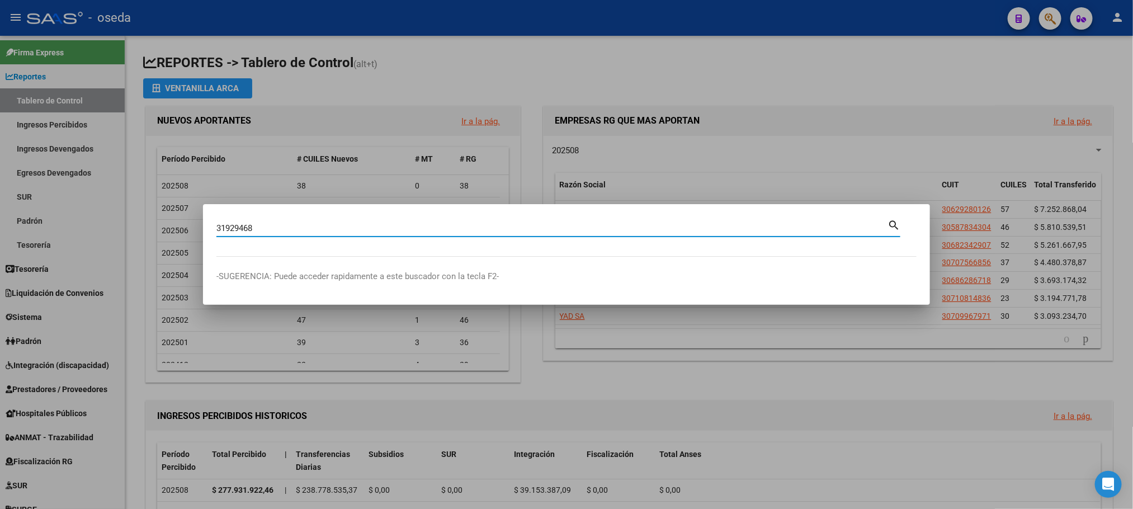
type input "31929468"
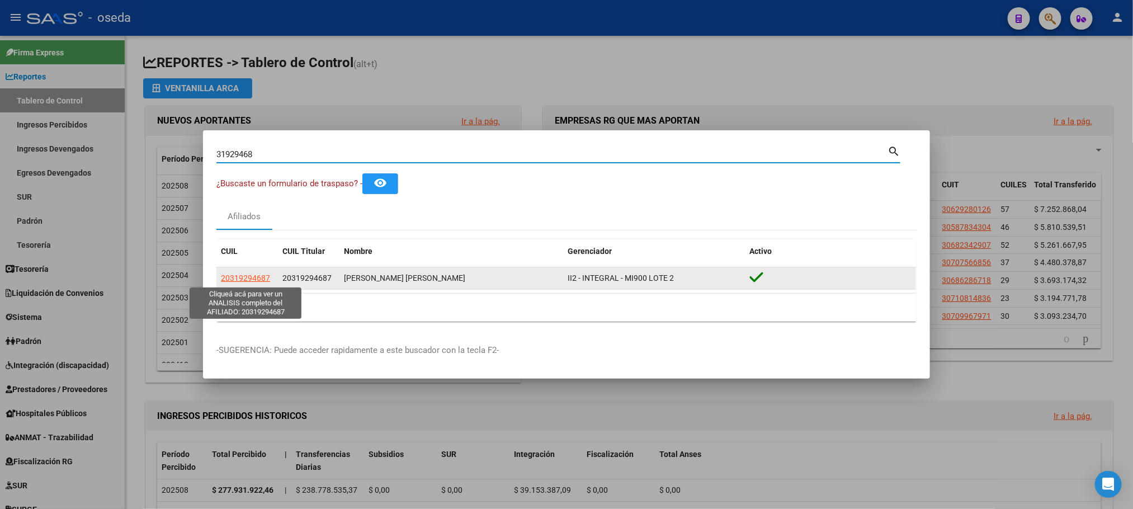
click at [262, 278] on span "20319294687" at bounding box center [245, 277] width 49 height 9
type textarea "20319294687"
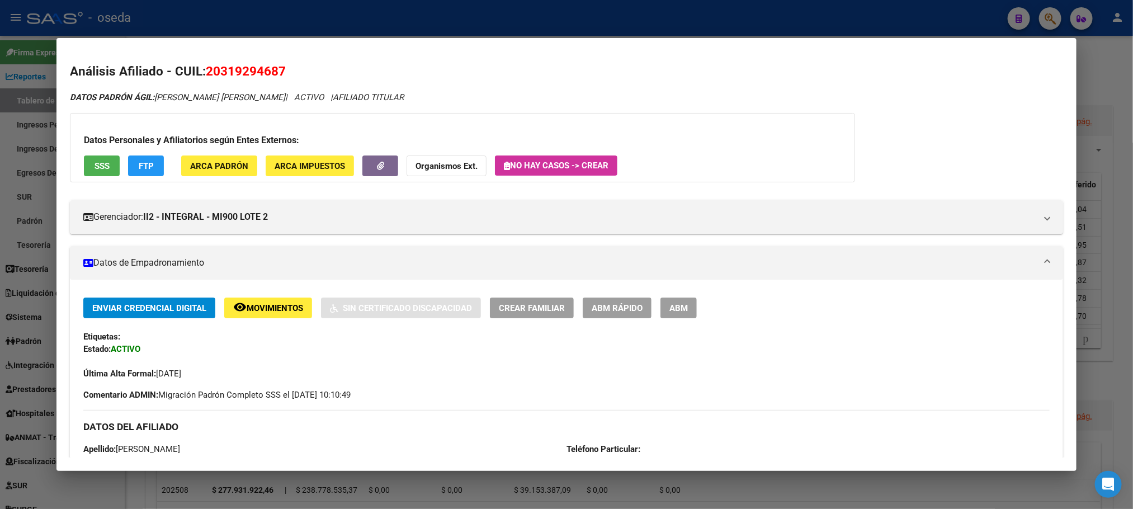
click at [621, 316] on button "ABM Rápido" at bounding box center [617, 307] width 69 height 21
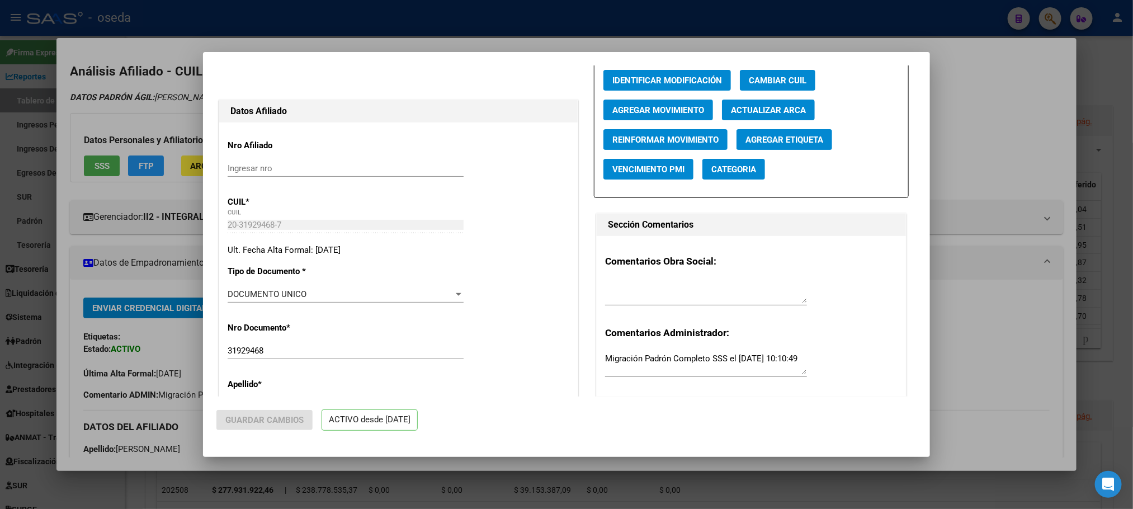
radio input "true"
type input "30-71160637-4"
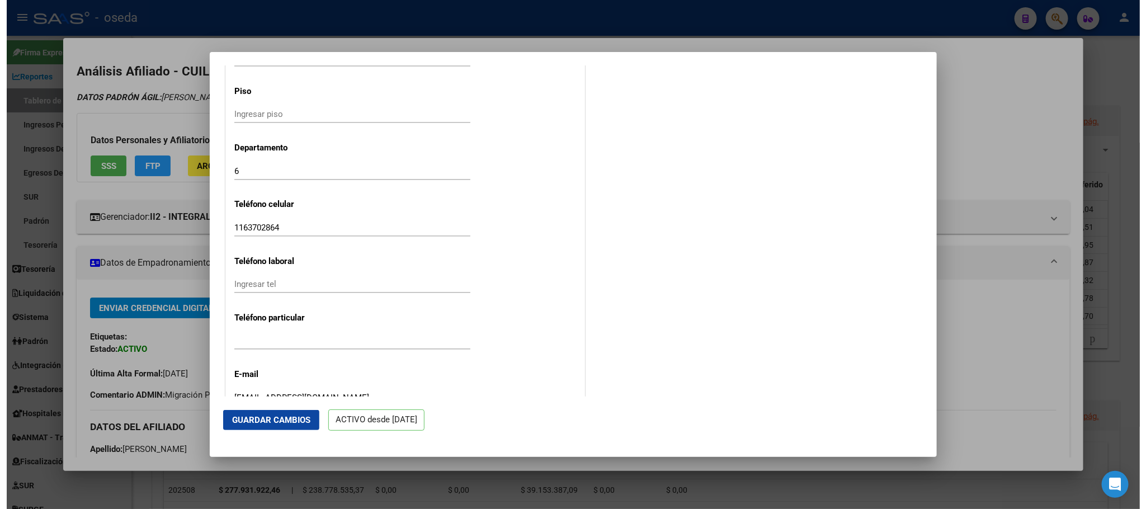
scroll to position [1351, 0]
